Goal: Information Seeking & Learning: Learn about a topic

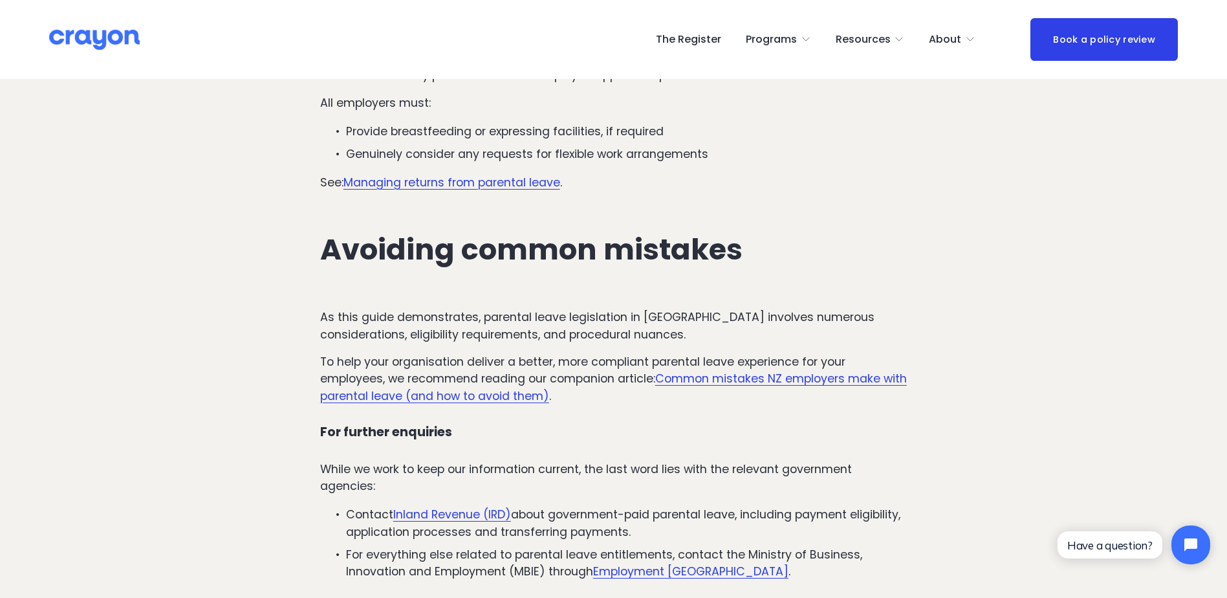
scroll to position [4011, 0]
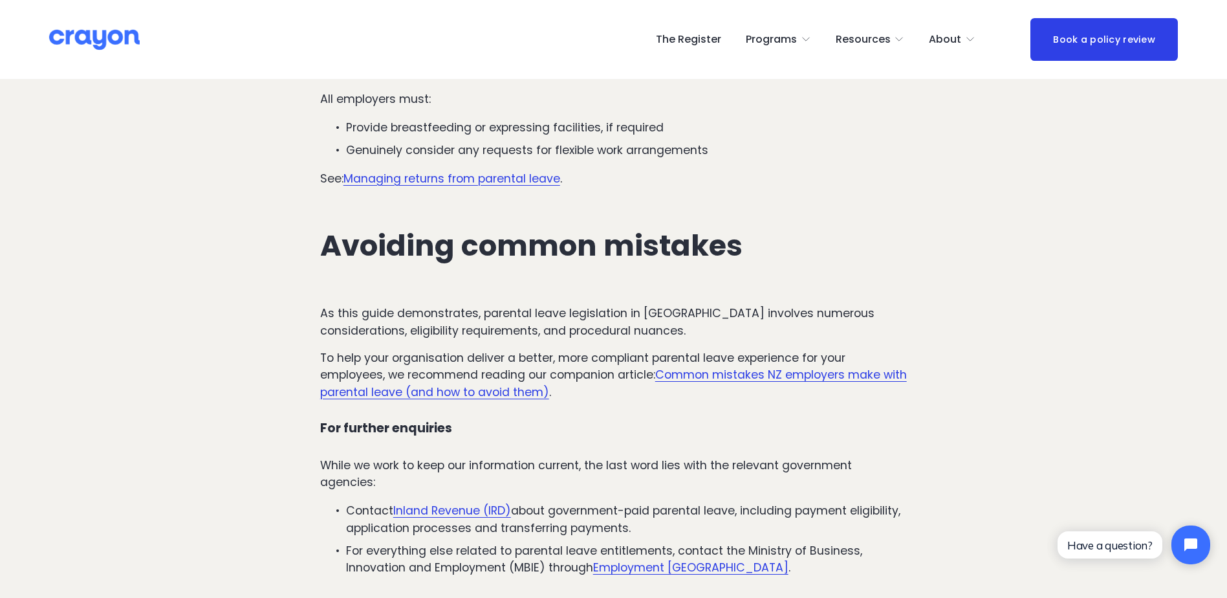
click at [821, 367] on link "Common mistakes NZ employers make with parental leave (and how to avoid them)" at bounding box center [613, 383] width 587 height 32
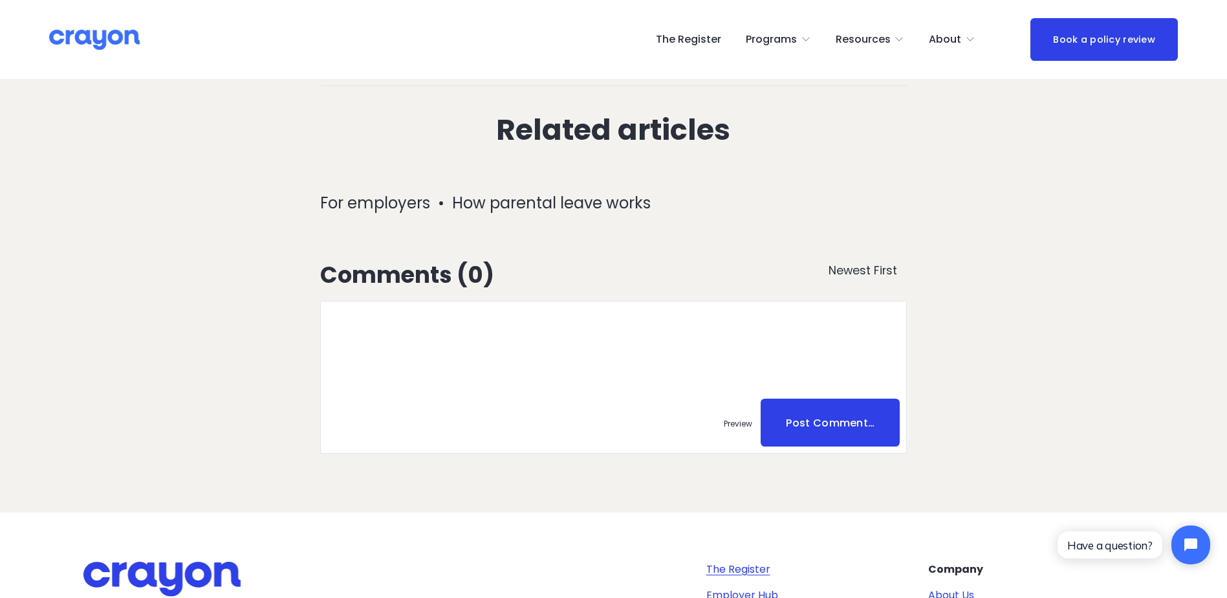
scroll to position [5247, 0]
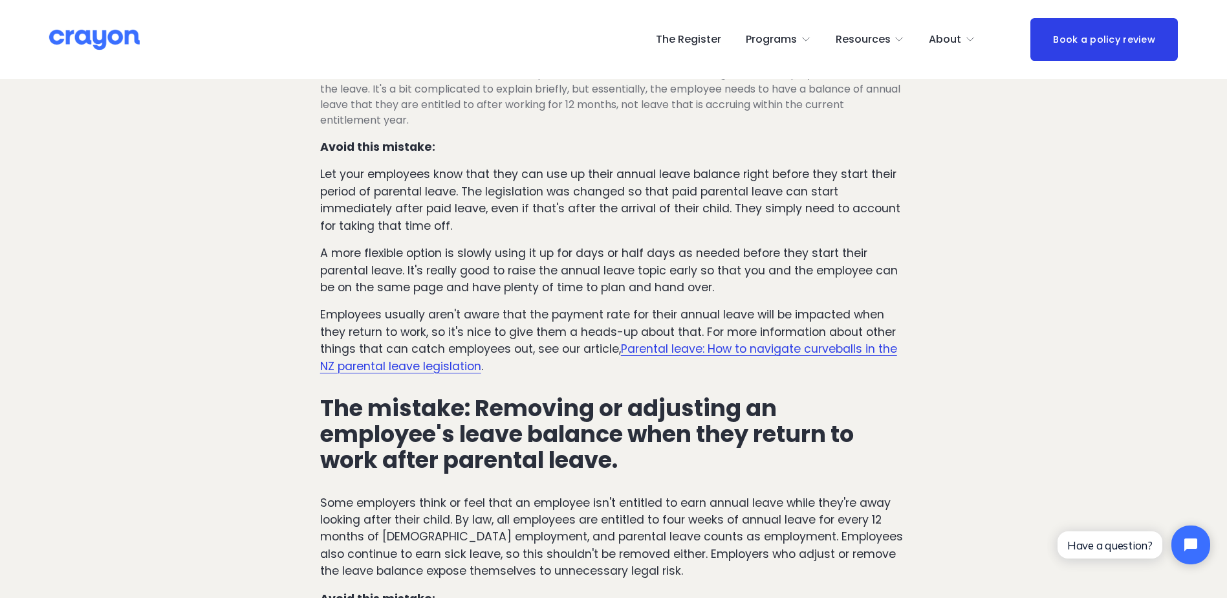
scroll to position [4335, 0]
